Goal: Task Accomplishment & Management: Manage account settings

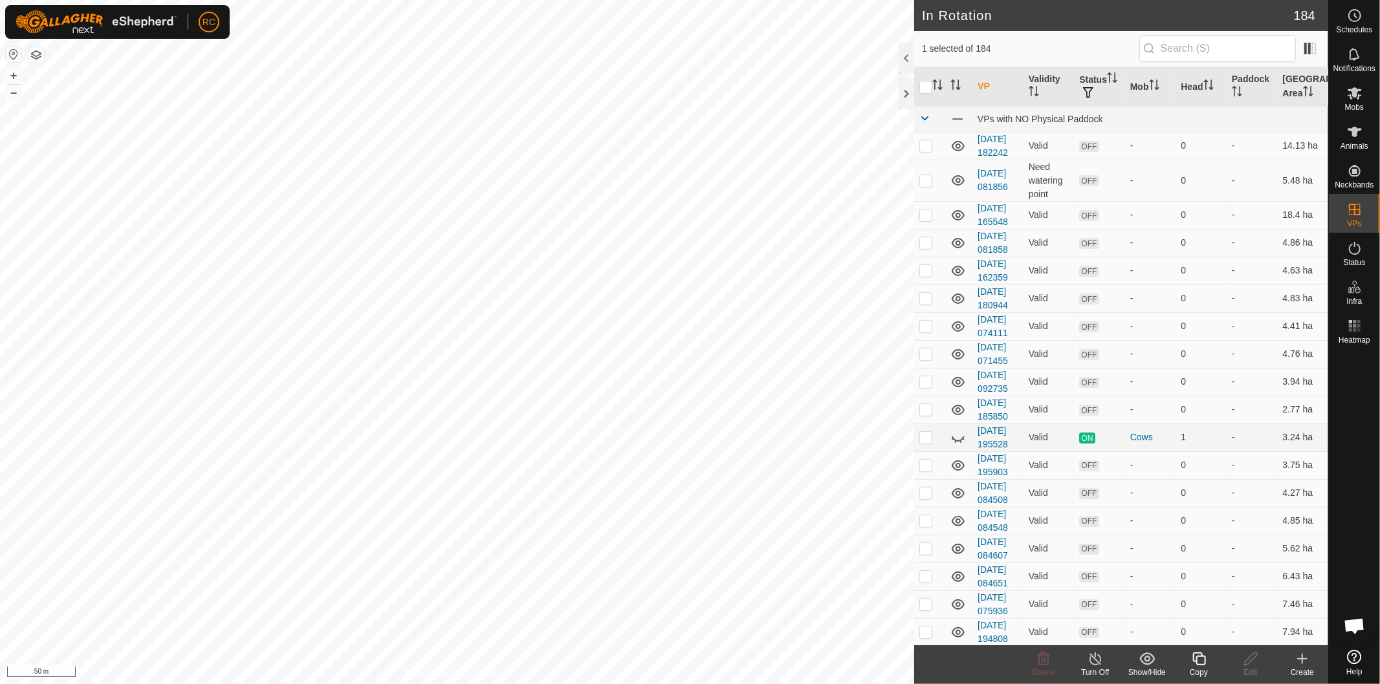
click at [1204, 667] on div "Copy" at bounding box center [1199, 673] width 52 height 12
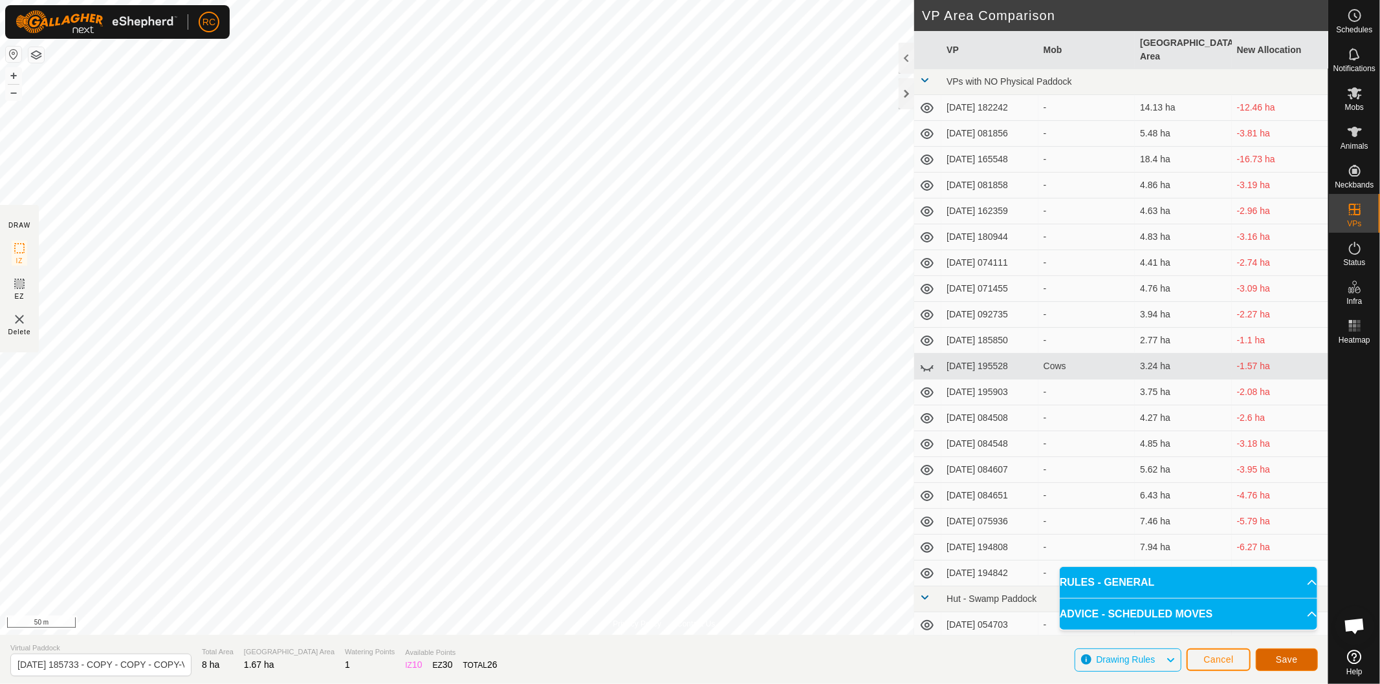
click at [1301, 660] on button "Save" at bounding box center [1286, 660] width 62 height 23
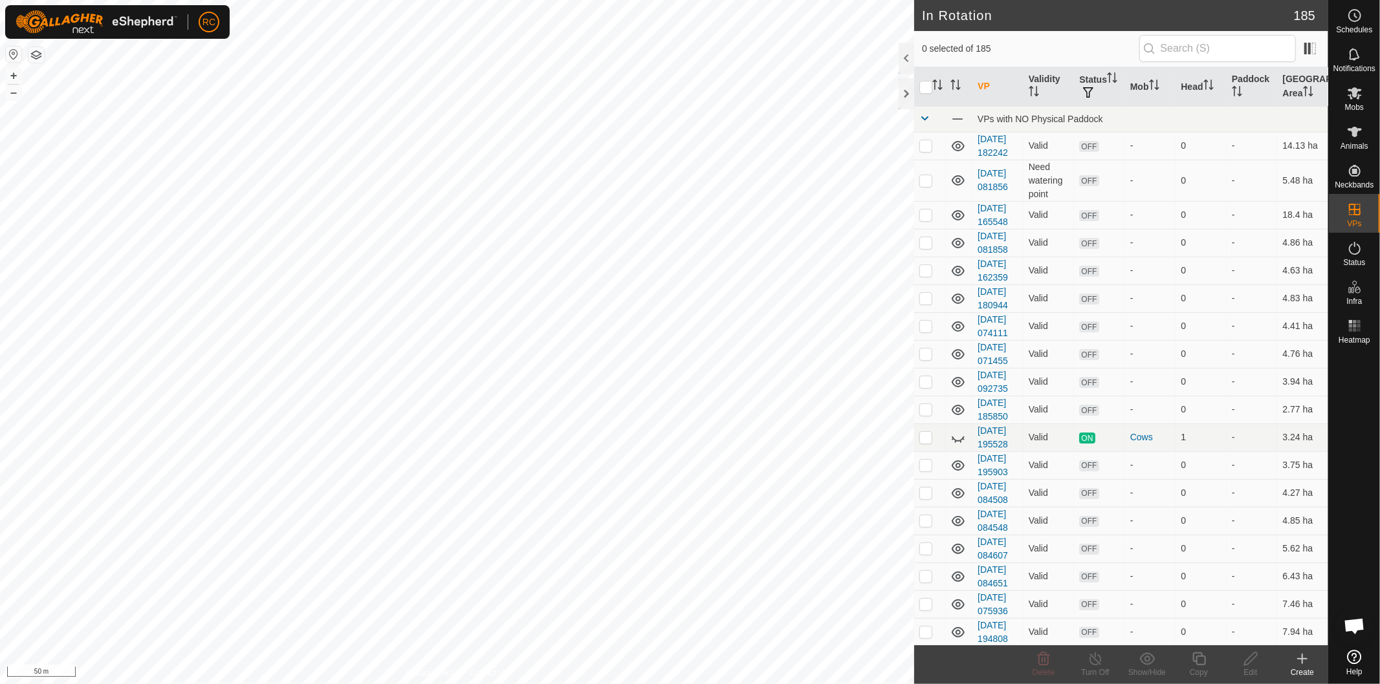
checkbox input "true"
click at [1200, 664] on icon at bounding box center [1199, 659] width 16 height 16
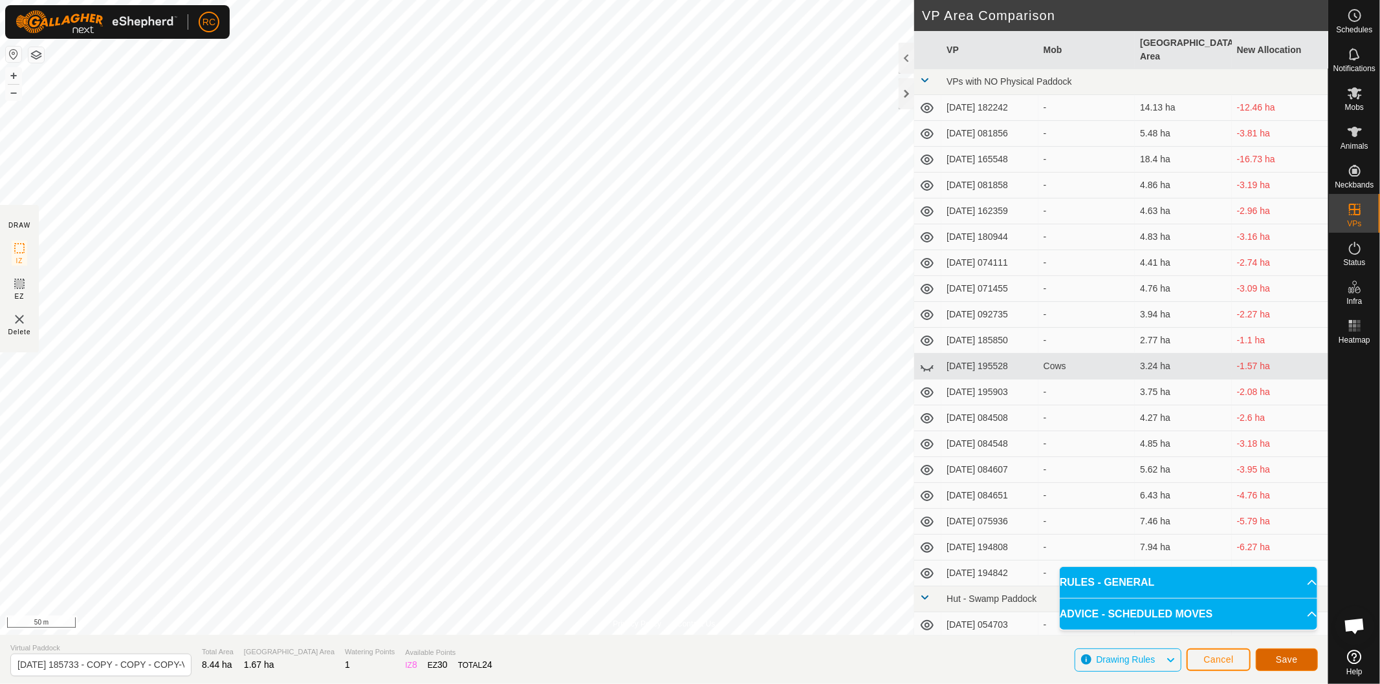
click at [1292, 664] on span "Save" at bounding box center [1286, 660] width 22 height 10
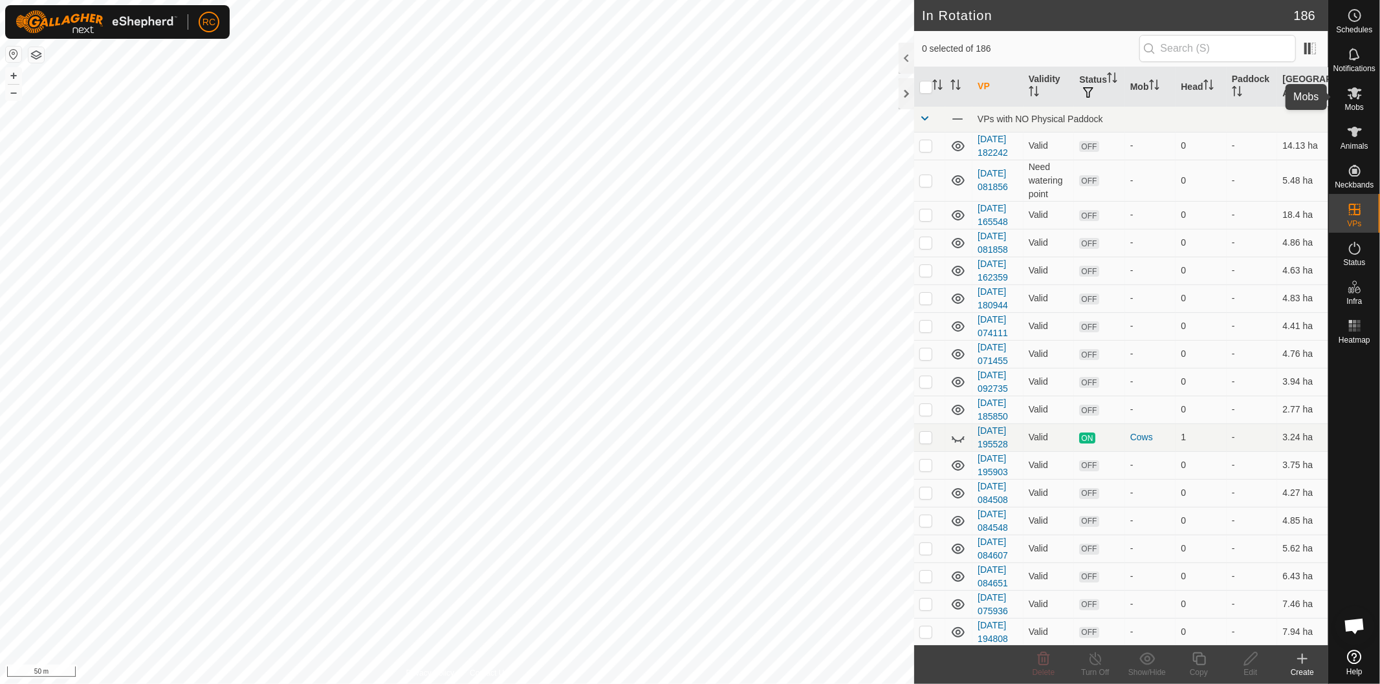
click at [1359, 87] on icon at bounding box center [1355, 93] width 16 height 16
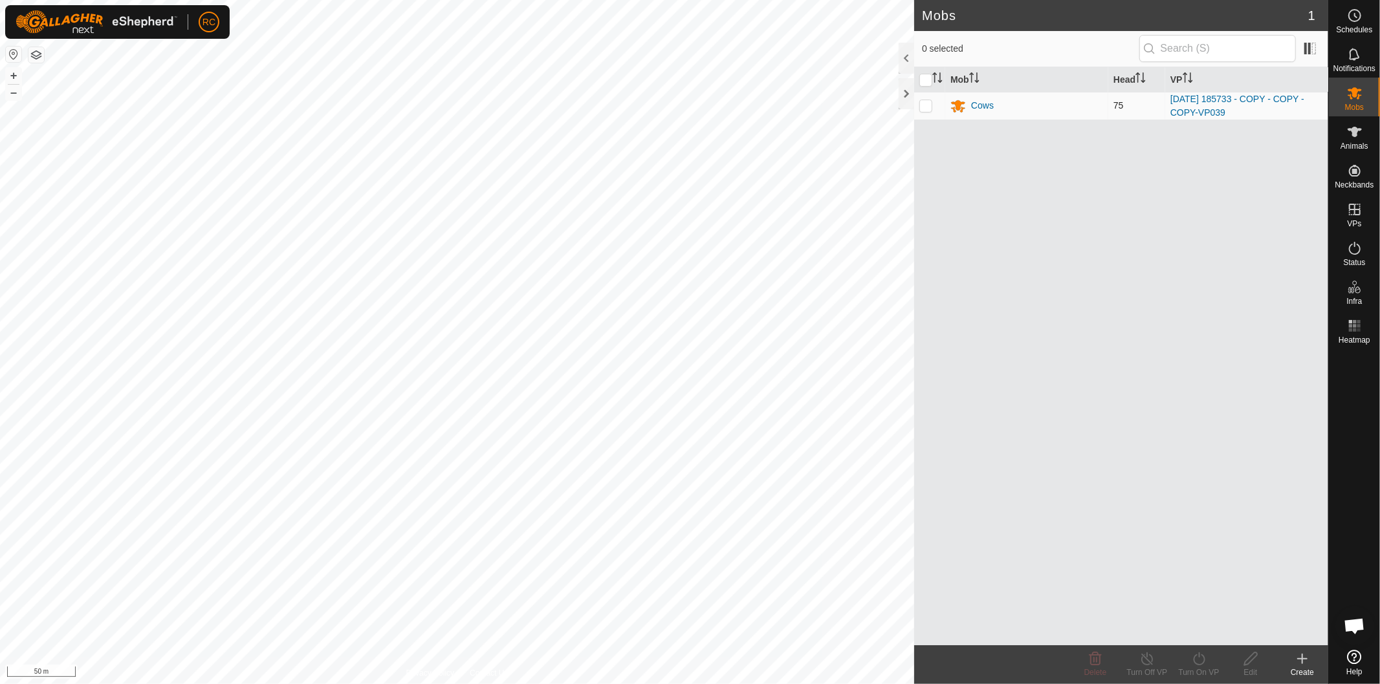
click at [926, 107] on p-checkbox at bounding box center [925, 105] width 13 height 10
checkbox input "true"
click at [1212, 679] on div "Turn On VP" at bounding box center [1199, 664] width 52 height 39
click at [1224, 598] on link "Later" at bounding box center [1237, 604] width 128 height 26
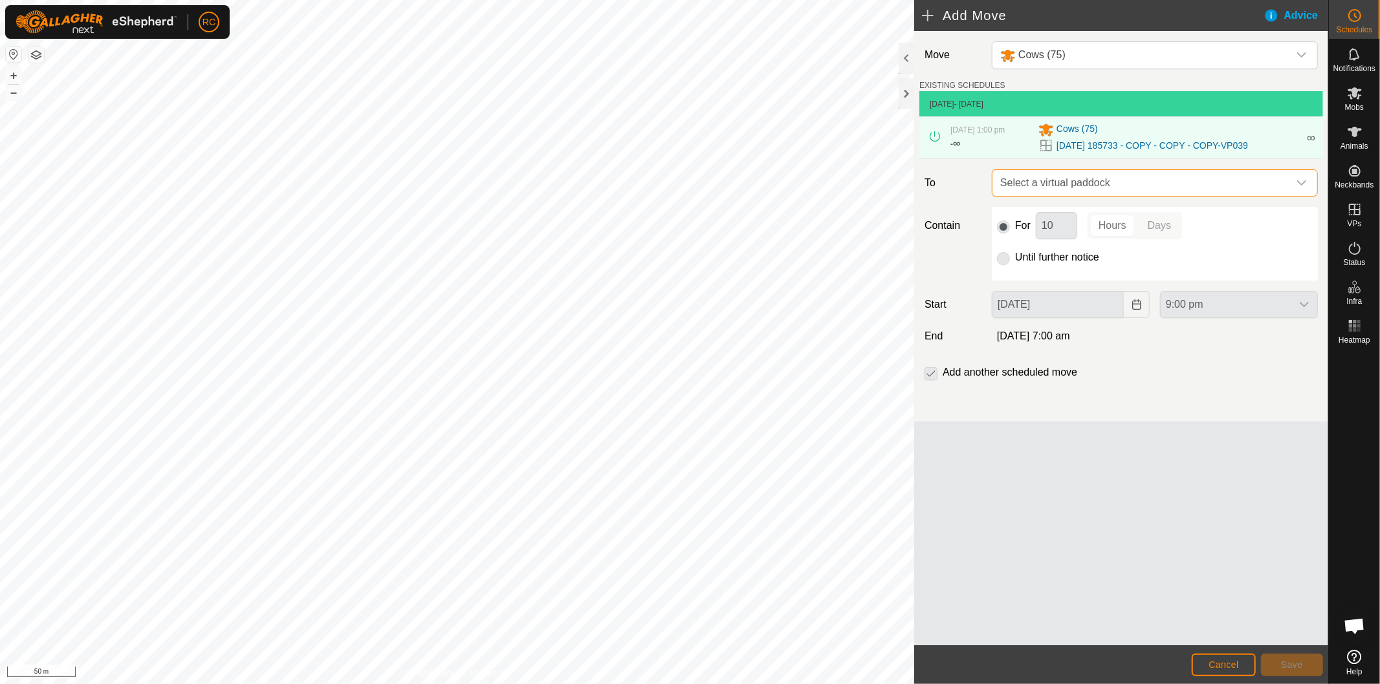
click at [1058, 179] on span "Select a virtual paddock" at bounding box center [1142, 183] width 294 height 26
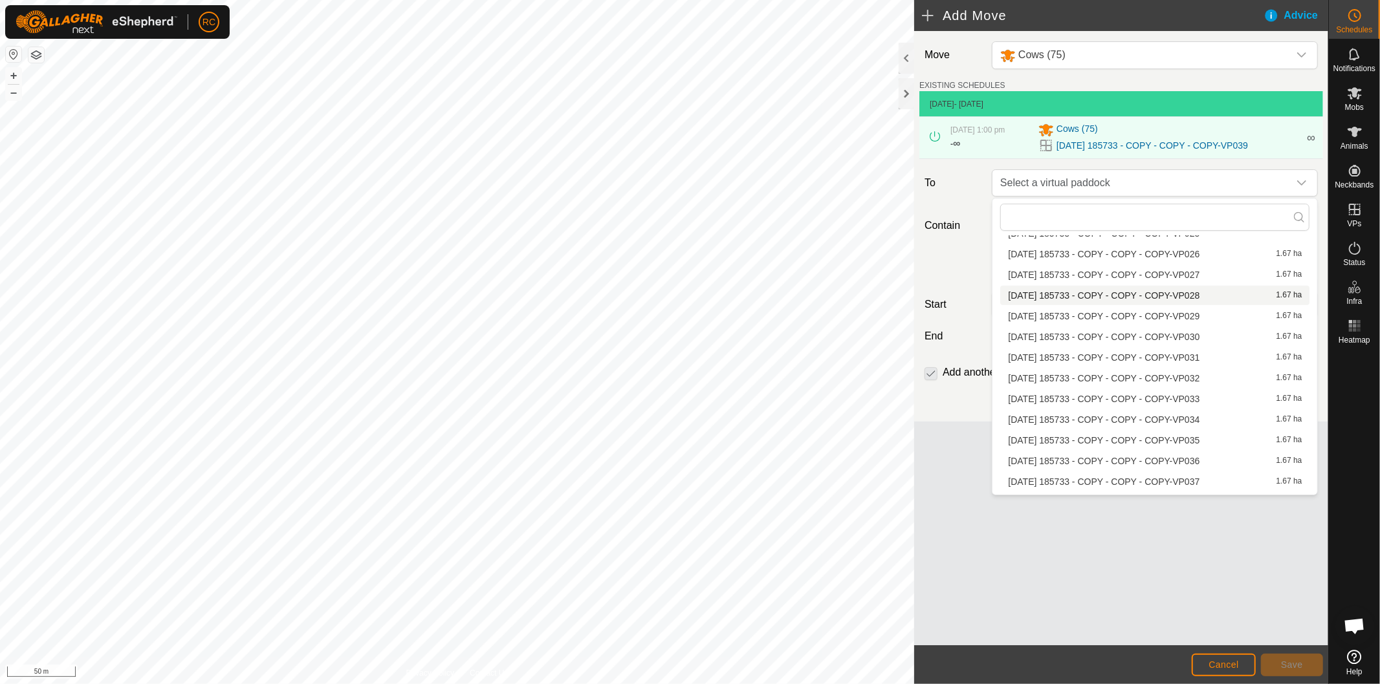
scroll to position [1258, 0]
click at [1096, 463] on li "[DATE] 185733 - COPY - COPY - COPY-VP040 1.67 ha" at bounding box center [1154, 466] width 309 height 19
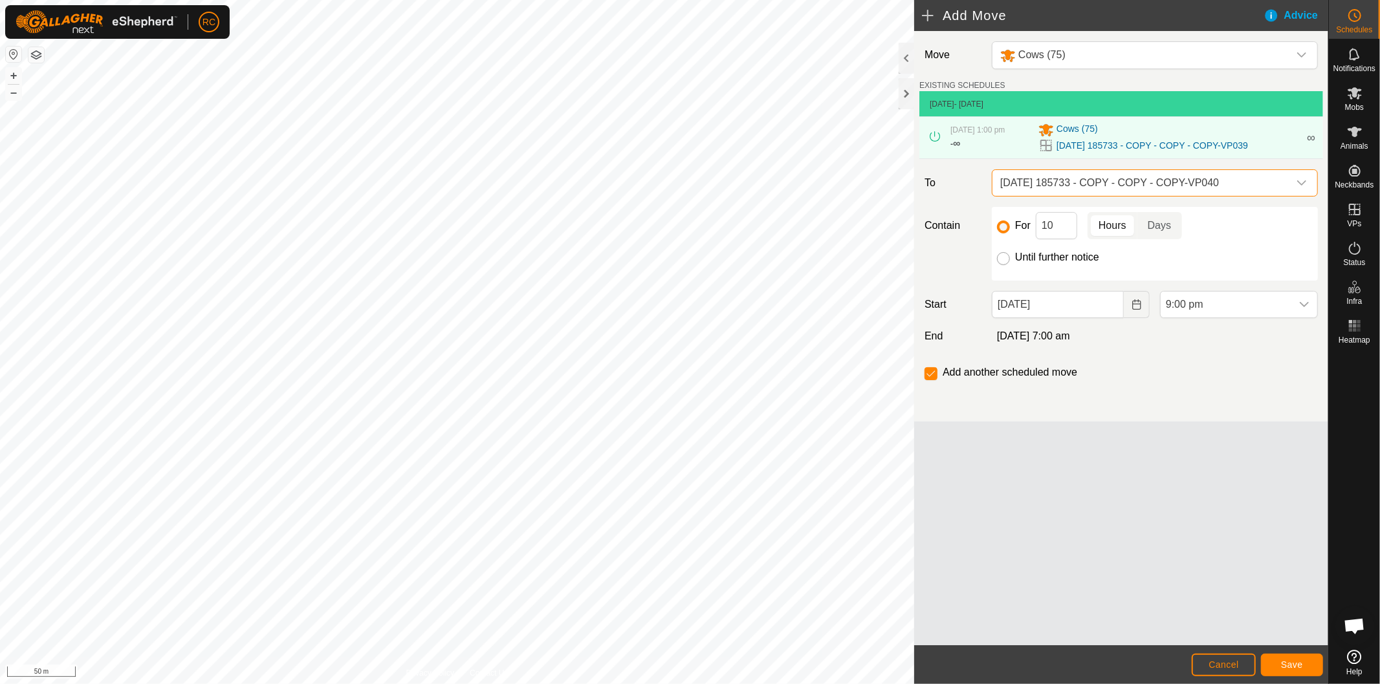
click at [1003, 262] on input "Until further notice" at bounding box center [1003, 258] width 13 height 13
radio input "true"
checkbox input "false"
click at [1033, 308] on input "[DATE]" at bounding box center [1058, 304] width 132 height 27
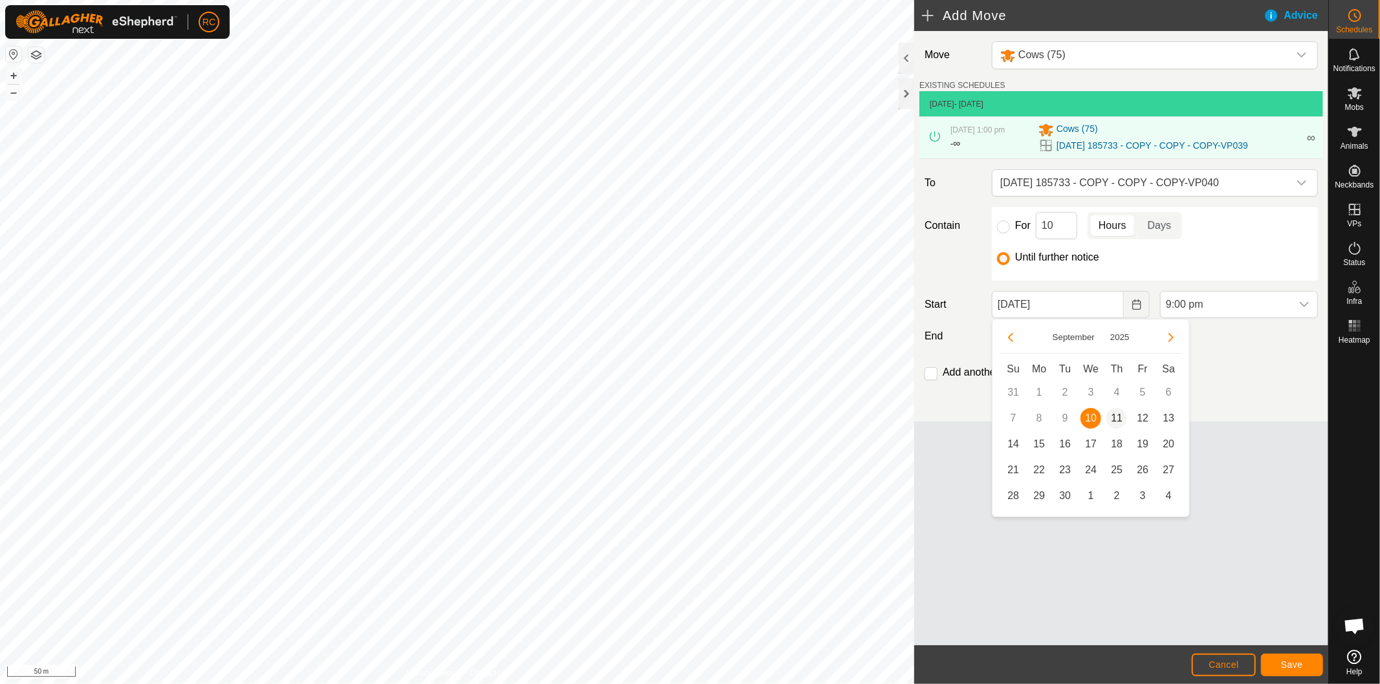
click at [1115, 421] on span "11" at bounding box center [1116, 418] width 21 height 21
type input "[DATE]"
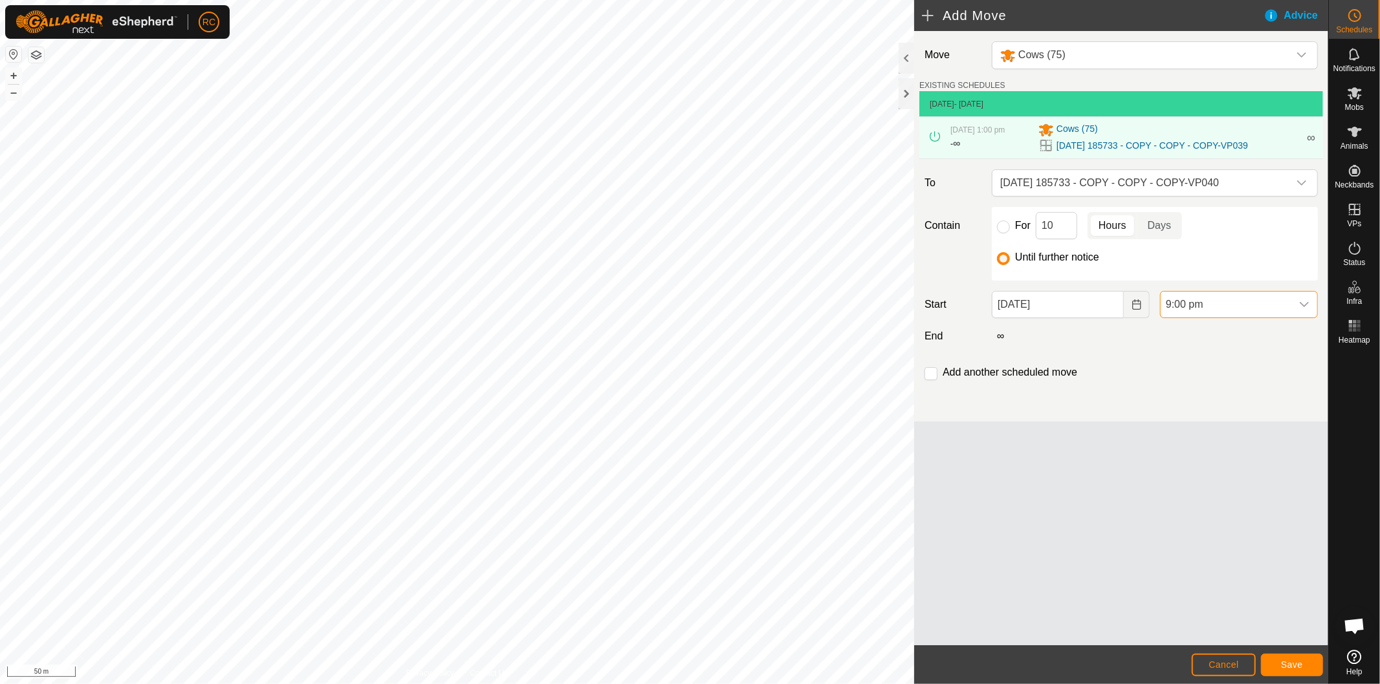
click at [1207, 302] on span "9:00 pm" at bounding box center [1225, 305] width 131 height 26
click at [1218, 334] on li "4:00 am" at bounding box center [1238, 336] width 157 height 26
click at [935, 371] on input "checkbox" at bounding box center [930, 373] width 13 height 13
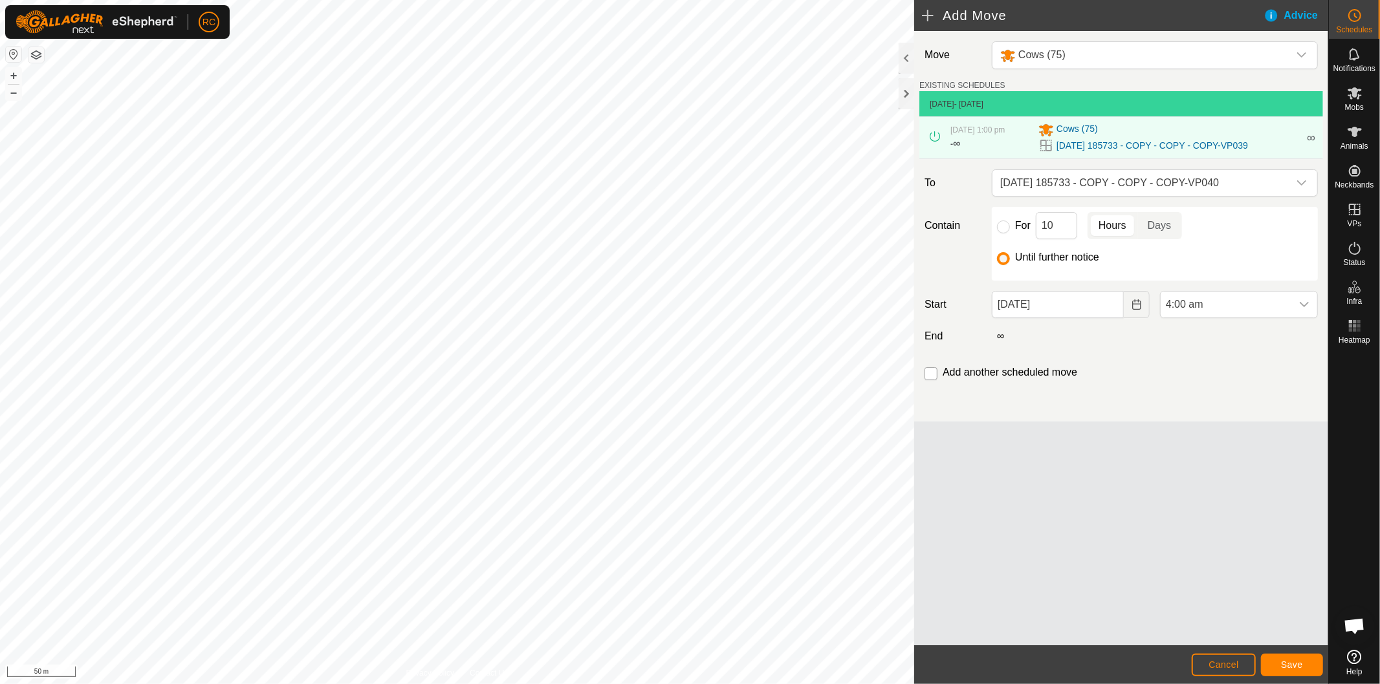
checkbox input "true"
click at [1285, 664] on span "Save" at bounding box center [1292, 665] width 22 height 10
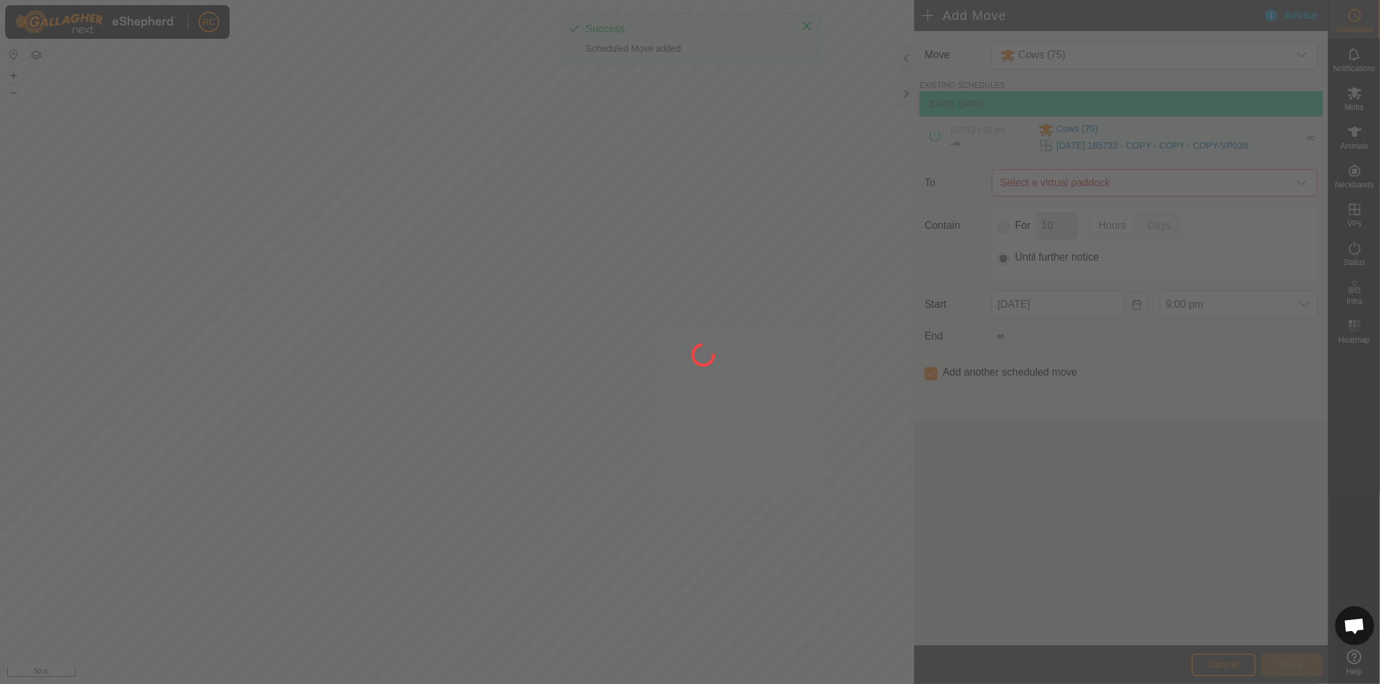
type input "[DATE]"
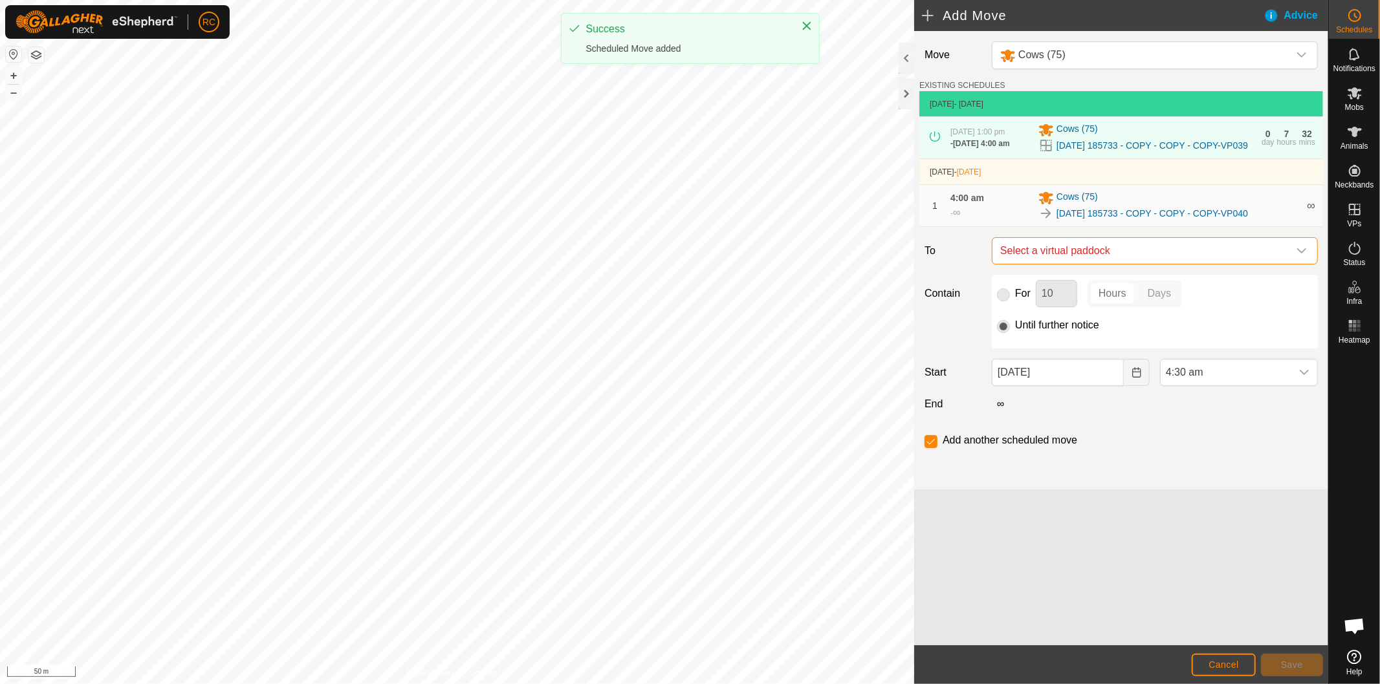
click at [1104, 264] on span "Select a virtual paddock" at bounding box center [1142, 251] width 294 height 26
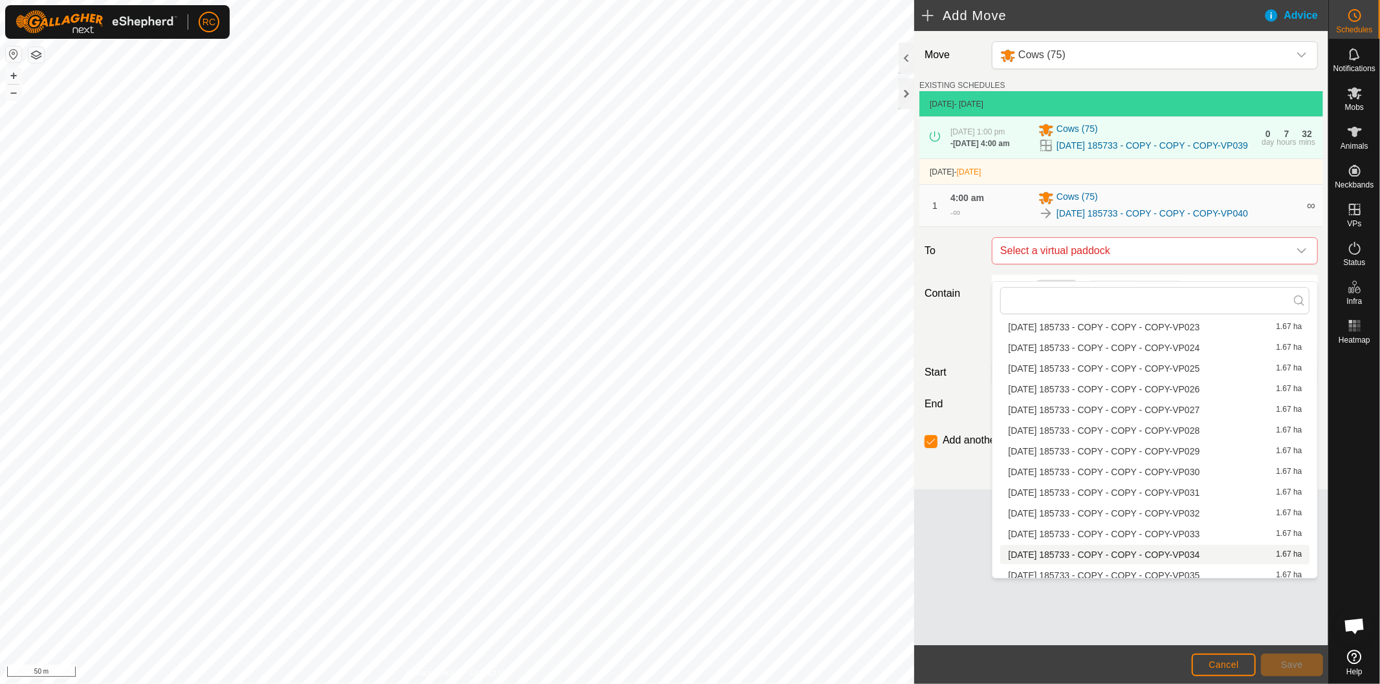
scroll to position [1258, 0]
click at [1153, 567] on li "[DATE] 185733 - COPY - COPY - COPY-VP041 1.67 ha" at bounding box center [1154, 570] width 309 height 19
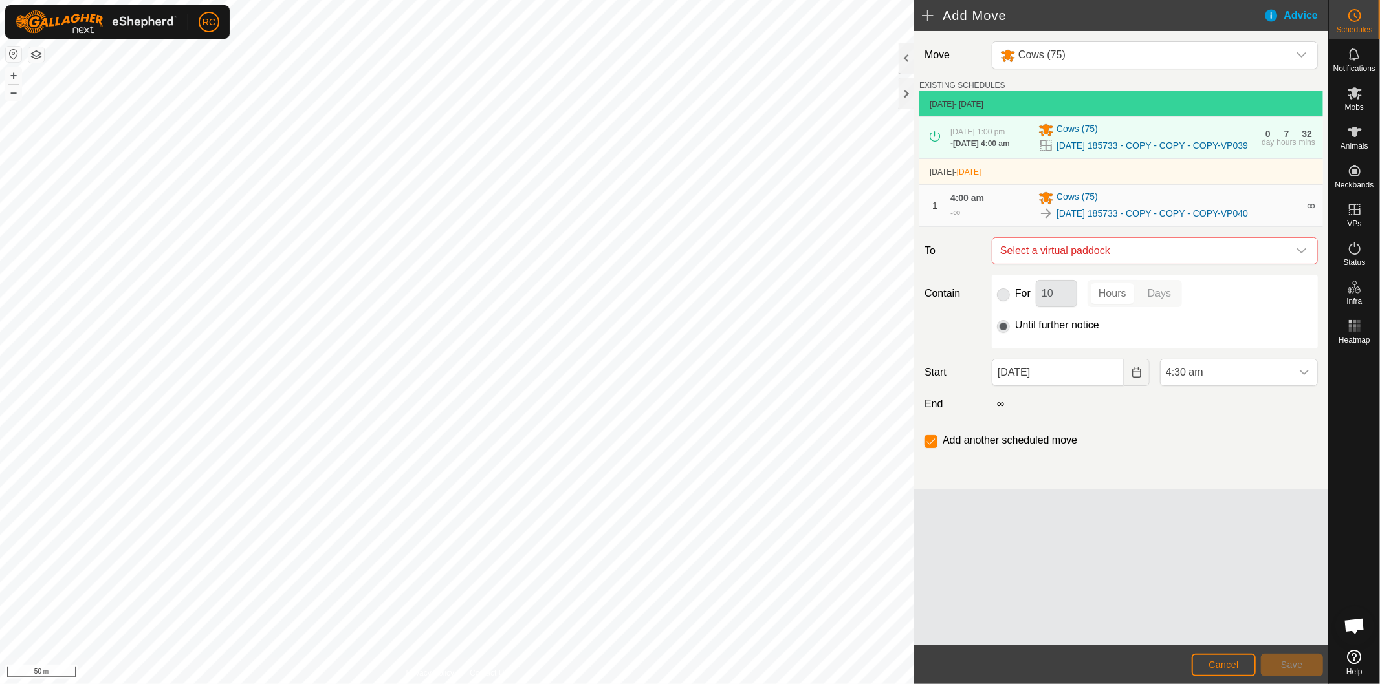
checkbox input "false"
click at [1226, 385] on span "4:30 am" at bounding box center [1225, 373] width 131 height 26
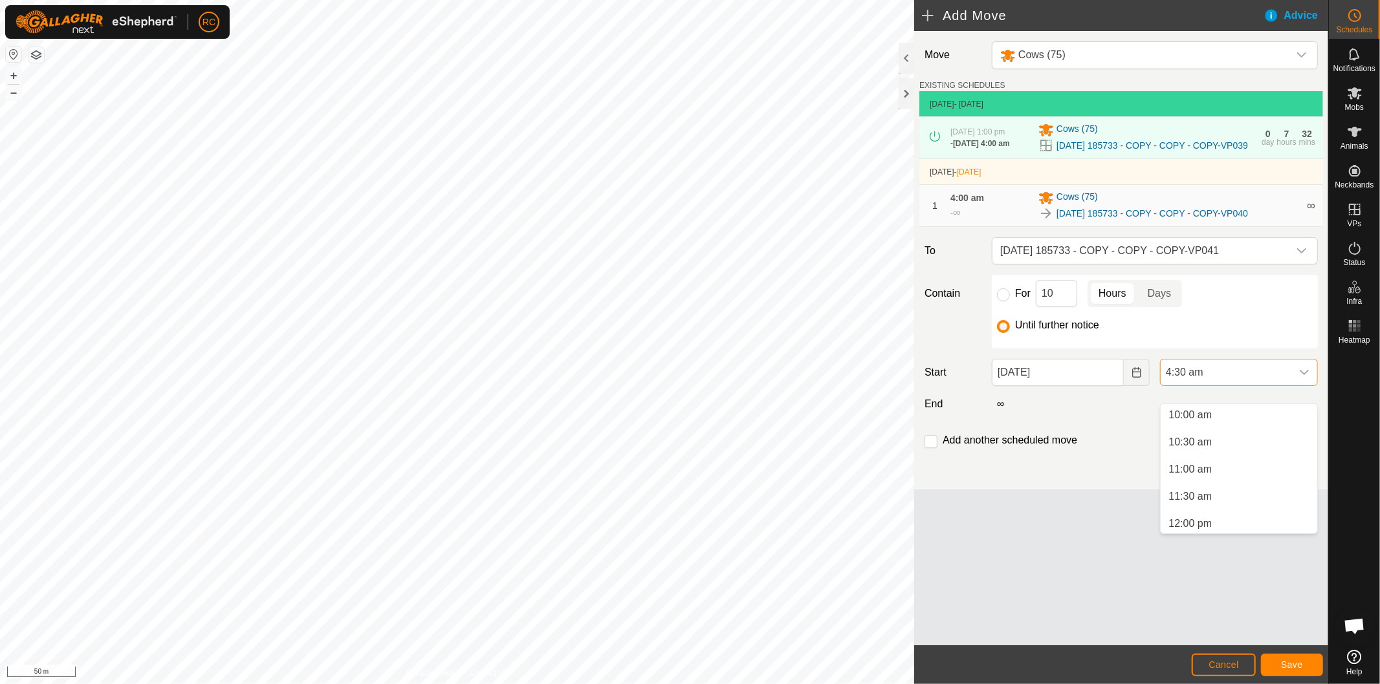
scroll to position [572, 0]
click at [1220, 417] on li "1:00 pm" at bounding box center [1238, 418] width 157 height 26
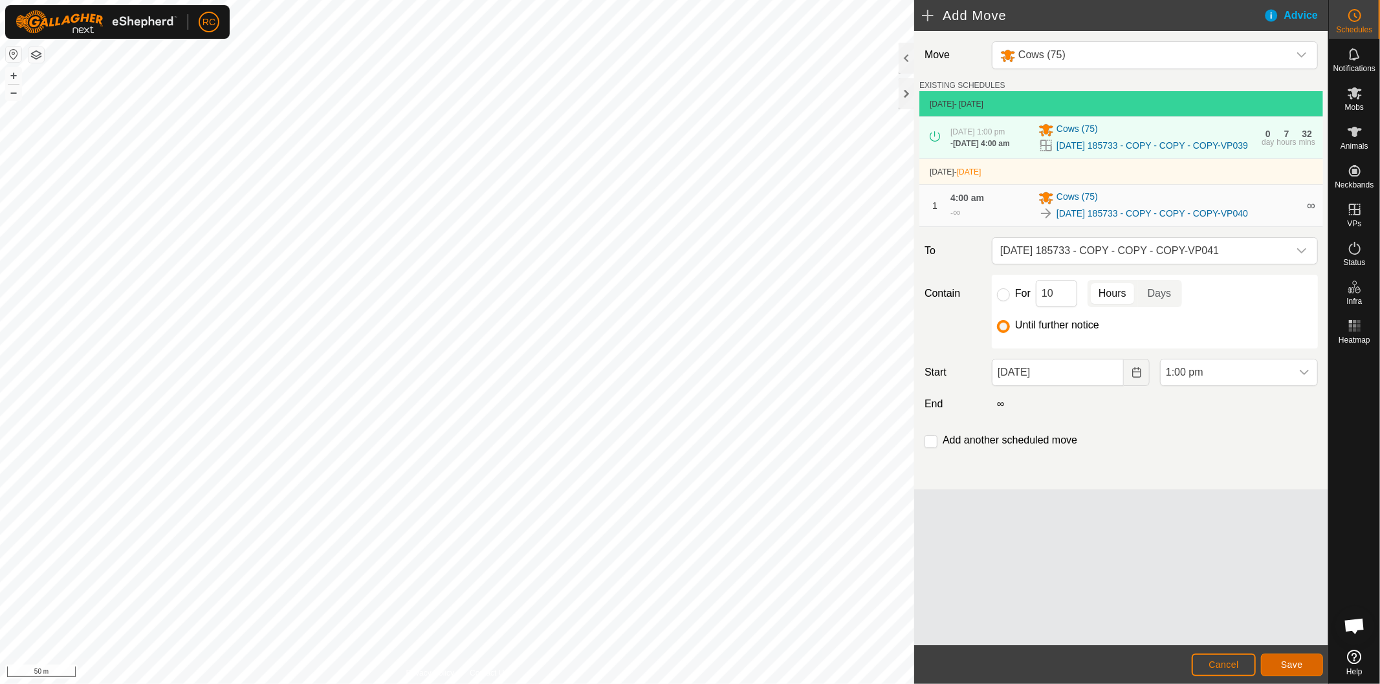
click at [1291, 662] on span "Save" at bounding box center [1292, 665] width 22 height 10
